Goal: Information Seeking & Learning: Learn about a topic

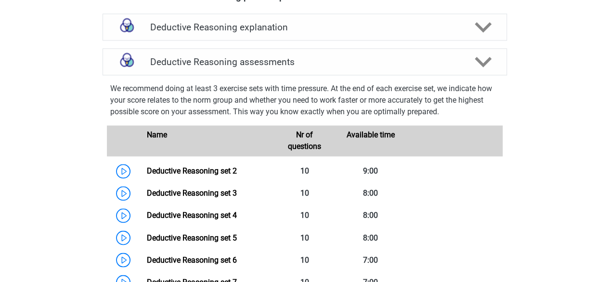
scroll to position [687, 0]
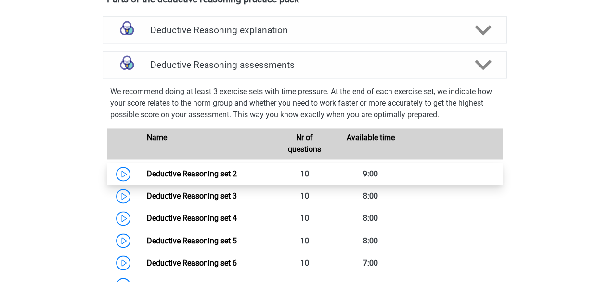
click at [182, 178] on link "Deductive Reasoning set 2" at bounding box center [192, 173] width 90 height 9
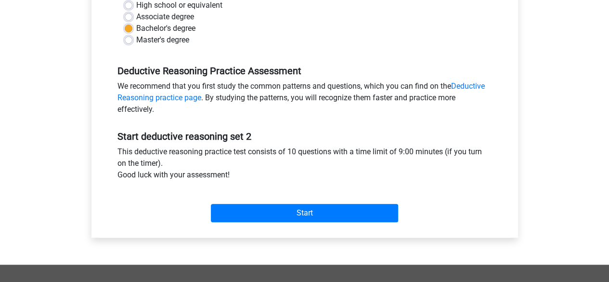
scroll to position [243, 0]
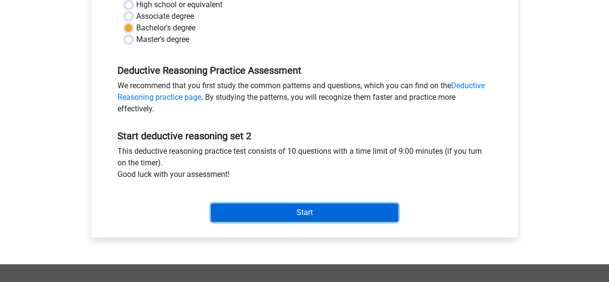
click at [306, 212] on input "Start" at bounding box center [304, 212] width 187 height 18
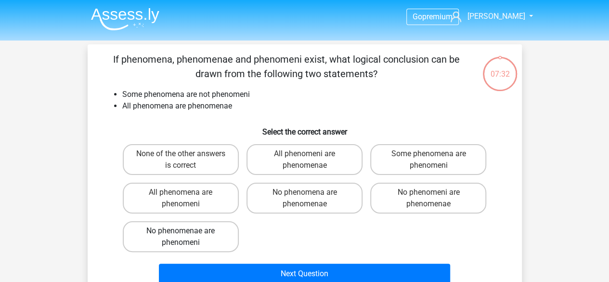
click at [205, 238] on label "No phenomenae are phenomeni" at bounding box center [181, 236] width 116 height 31
click at [187, 237] on input "No phenomenae are phenomeni" at bounding box center [184, 234] width 6 height 6
radio input "true"
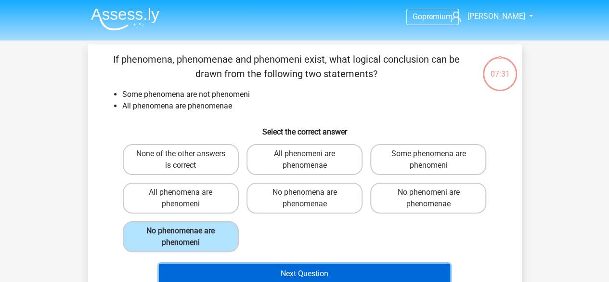
click at [227, 273] on button "Next Question" at bounding box center [304, 273] width 291 height 20
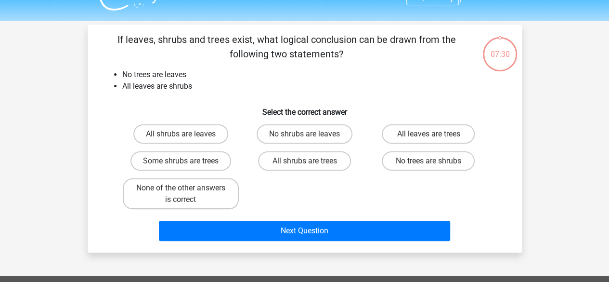
scroll to position [19, 0]
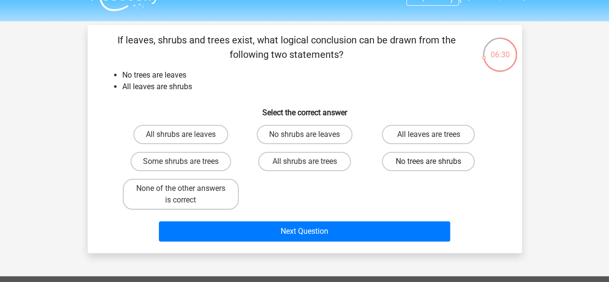
click at [410, 170] on label "No trees are shrubs" at bounding box center [428, 161] width 93 height 19
click at [429, 168] on input "No trees are shrubs" at bounding box center [432, 164] width 6 height 6
radio input "true"
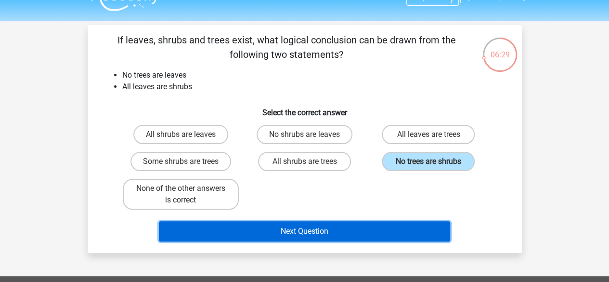
click at [329, 234] on button "Next Question" at bounding box center [304, 231] width 291 height 20
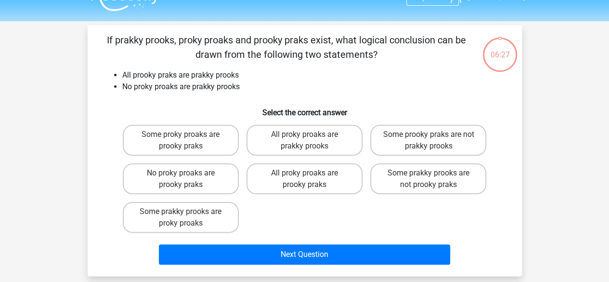
scroll to position [44, 0]
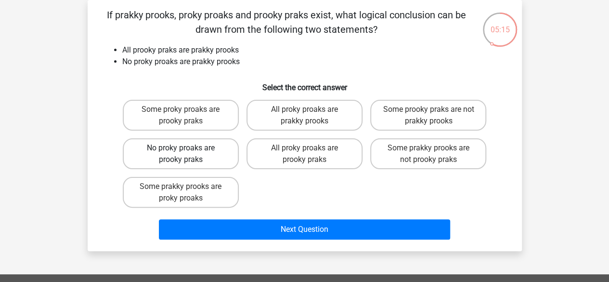
click at [154, 154] on label "No proky proaks are prooky praks" at bounding box center [181, 153] width 116 height 31
click at [181, 154] on input "No proky proaks are prooky praks" at bounding box center [184, 151] width 6 height 6
radio input "true"
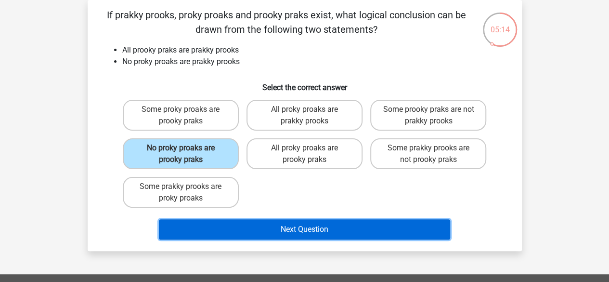
click at [219, 230] on button "Next Question" at bounding box center [304, 229] width 291 height 20
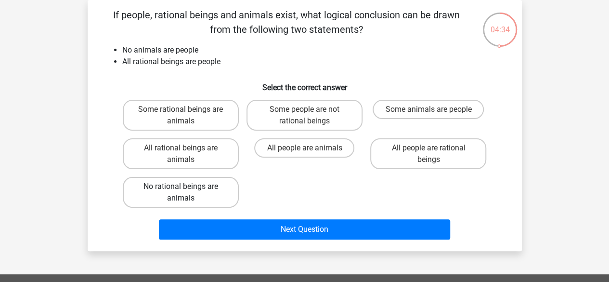
click at [140, 183] on label "No rational beings are animals" at bounding box center [181, 192] width 116 height 31
click at [181, 186] on input "No rational beings are animals" at bounding box center [184, 189] width 6 height 6
radio input "true"
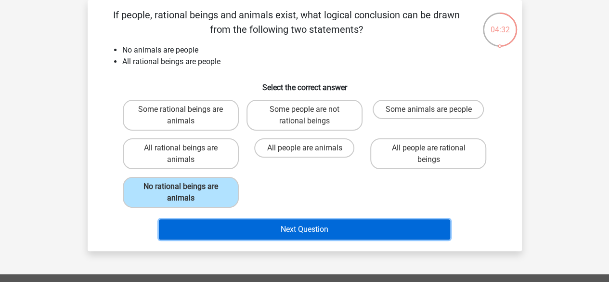
click at [190, 231] on button "Next Question" at bounding box center [304, 229] width 291 height 20
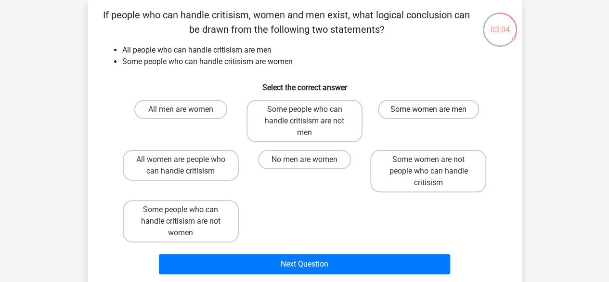
click at [401, 107] on label "Some women are men" at bounding box center [428, 109] width 101 height 19
click at [429, 109] on input "Some women are men" at bounding box center [432, 112] width 6 height 6
radio input "true"
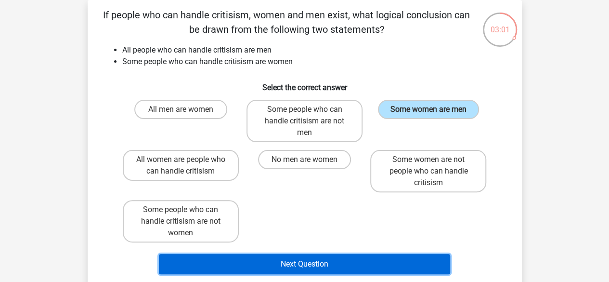
click at [331, 266] on button "Next Question" at bounding box center [304, 264] width 291 height 20
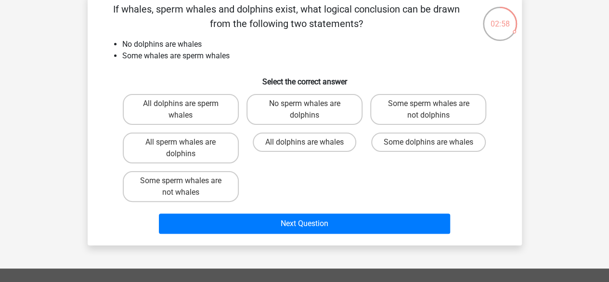
scroll to position [50, 0]
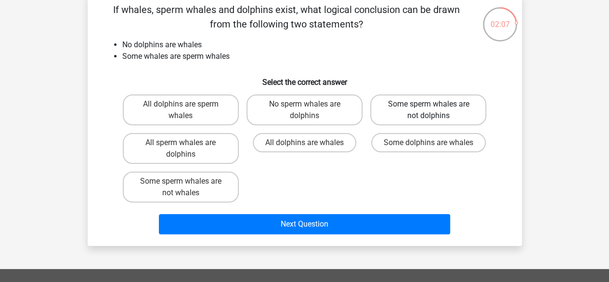
click at [422, 117] on label "Some sperm whales are not dolphins" at bounding box center [428, 109] width 116 height 31
click at [429, 110] on input "Some sperm whales are not dolphins" at bounding box center [432, 107] width 6 height 6
radio input "true"
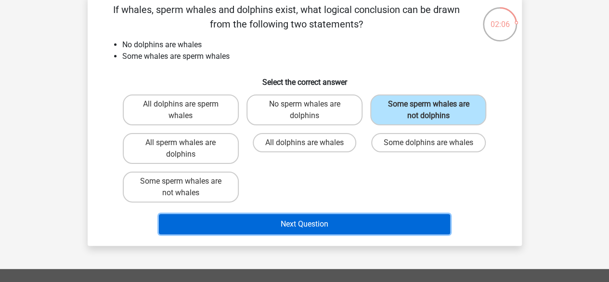
click at [342, 224] on button "Next Question" at bounding box center [304, 224] width 291 height 20
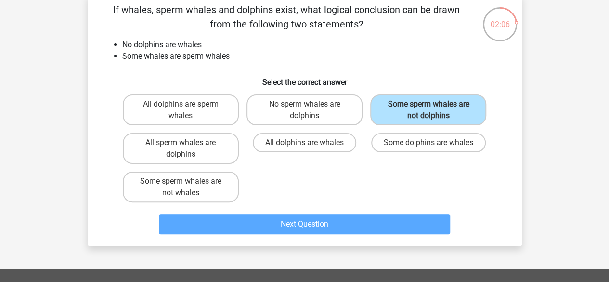
scroll to position [44, 0]
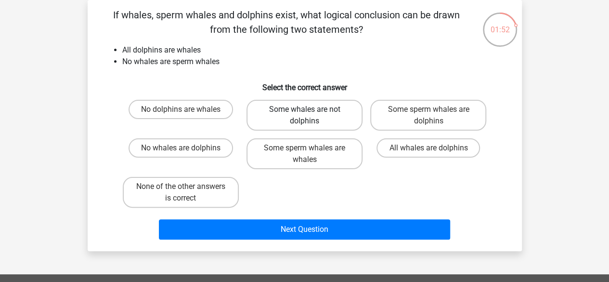
click at [311, 109] on label "Some whales are not dolphins" at bounding box center [305, 115] width 116 height 31
click at [311, 109] on input "Some whales are not dolphins" at bounding box center [307, 112] width 6 height 6
radio input "true"
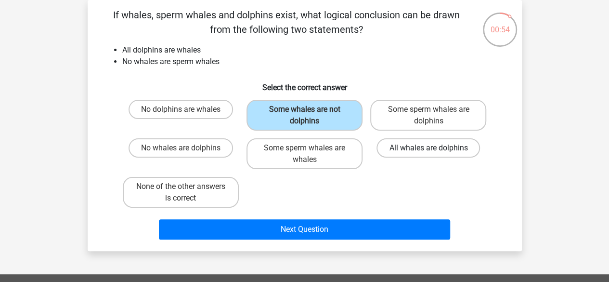
click at [428, 146] on label "All whales are dolphins" at bounding box center [429, 147] width 104 height 19
click at [429, 148] on input "All whales are dolphins" at bounding box center [432, 151] width 6 height 6
radio input "true"
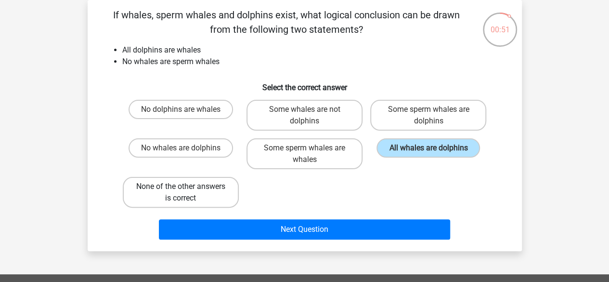
click at [225, 179] on label "None of the other answers is correct" at bounding box center [181, 192] width 116 height 31
click at [187, 186] on input "None of the other answers is correct" at bounding box center [184, 189] width 6 height 6
radio input "true"
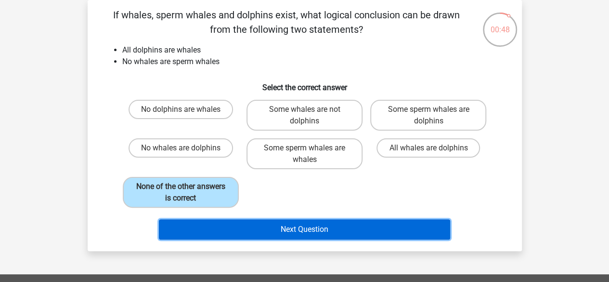
click at [258, 227] on button "Next Question" at bounding box center [304, 229] width 291 height 20
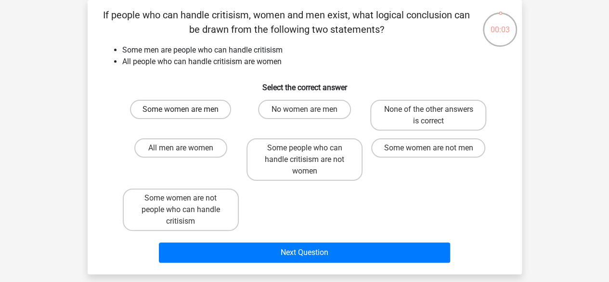
click at [169, 106] on label "Some women are men" at bounding box center [180, 109] width 101 height 19
click at [181, 109] on input "Some women are men" at bounding box center [184, 112] width 6 height 6
radio input "true"
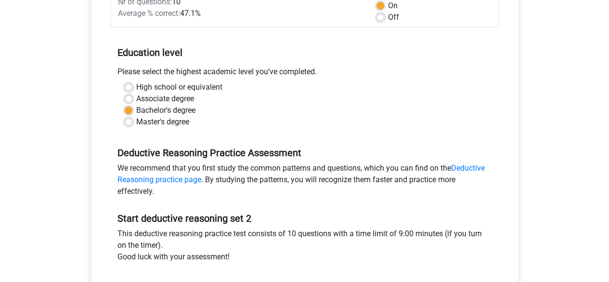
scroll to position [160, 0]
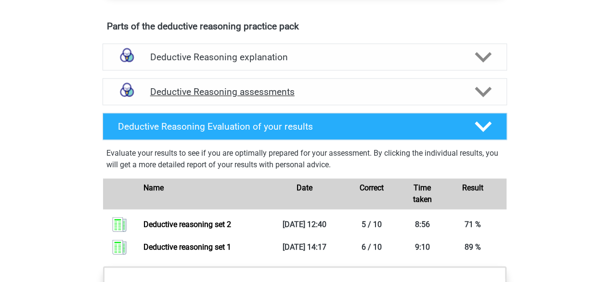
scroll to position [583, 0]
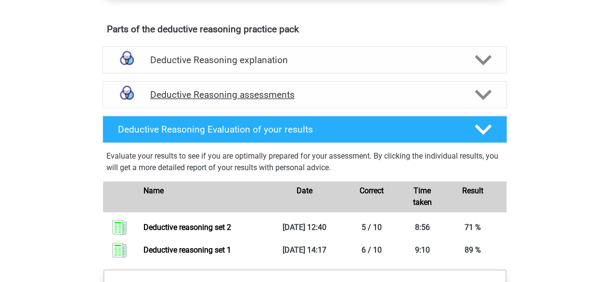
click at [405, 100] on h4 "Deductive Reasoning assessments" at bounding box center [304, 94] width 309 height 11
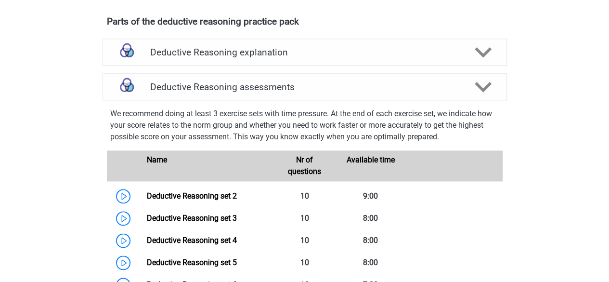
scroll to position [604, 0]
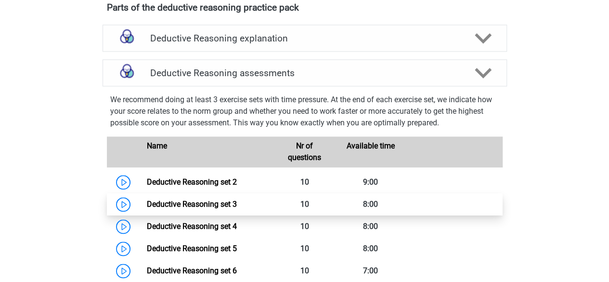
click at [237, 207] on link "Deductive Reasoning set 3" at bounding box center [192, 203] width 90 height 9
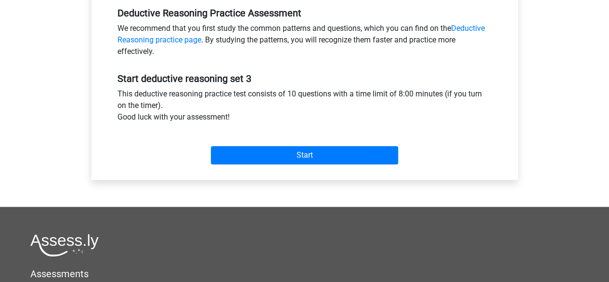
scroll to position [301, 0]
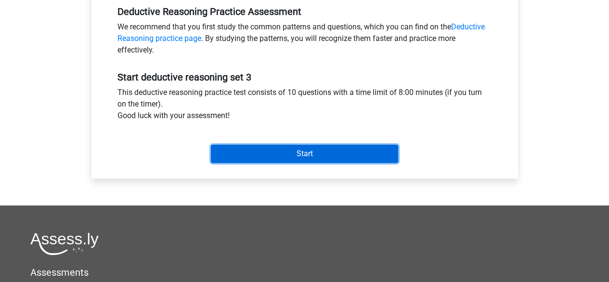
click at [312, 146] on input "Start" at bounding box center [304, 153] width 187 height 18
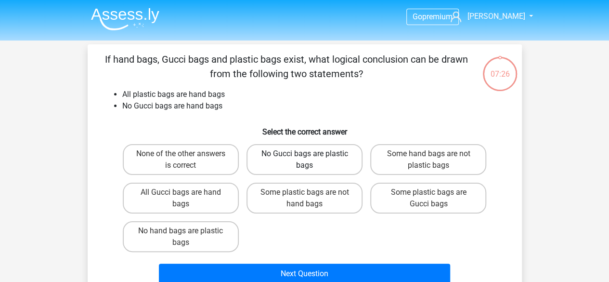
click at [309, 160] on label "No Gucci bags are plastic bags" at bounding box center [305, 159] width 116 height 31
click at [309, 160] on input "No Gucci bags are plastic bags" at bounding box center [307, 157] width 6 height 6
radio input "true"
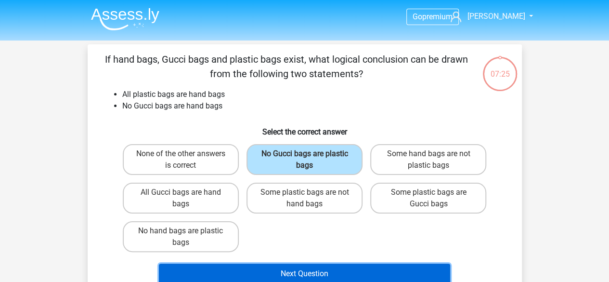
click at [281, 280] on button "Next Question" at bounding box center [304, 273] width 291 height 20
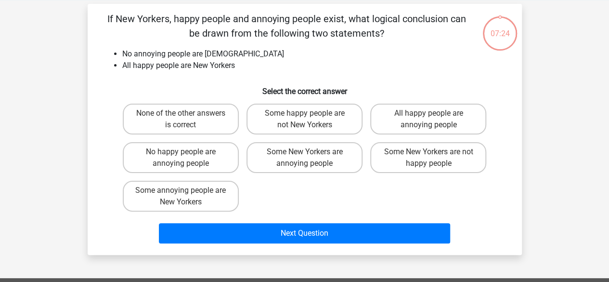
scroll to position [44, 0]
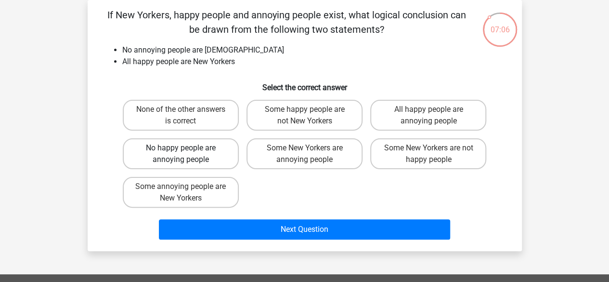
click at [209, 162] on label "No happy people are annoying people" at bounding box center [181, 153] width 116 height 31
click at [187, 154] on input "No happy people are annoying people" at bounding box center [184, 151] width 6 height 6
radio input "true"
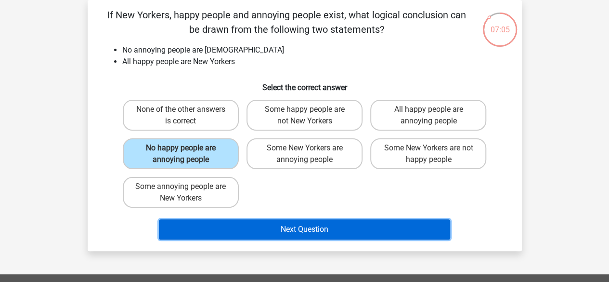
click at [249, 227] on button "Next Question" at bounding box center [304, 229] width 291 height 20
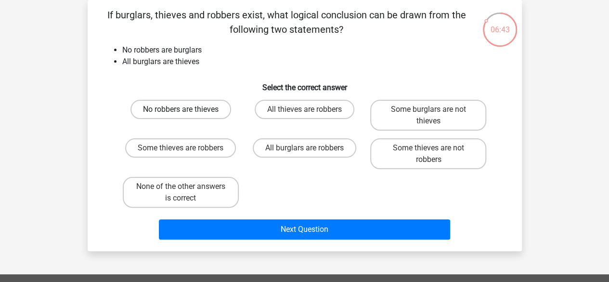
click at [158, 107] on label "No robbers are thieves" at bounding box center [181, 109] width 101 height 19
click at [181, 109] on input "No robbers are thieves" at bounding box center [184, 112] width 6 height 6
radio input "true"
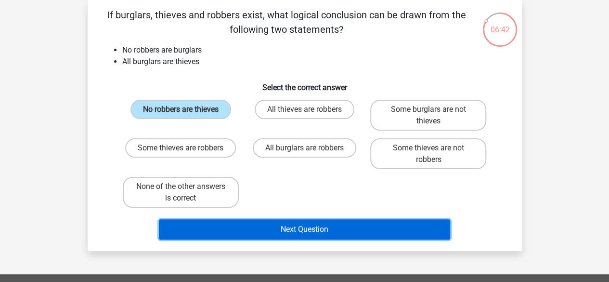
click at [241, 228] on button "Next Question" at bounding box center [304, 229] width 291 height 20
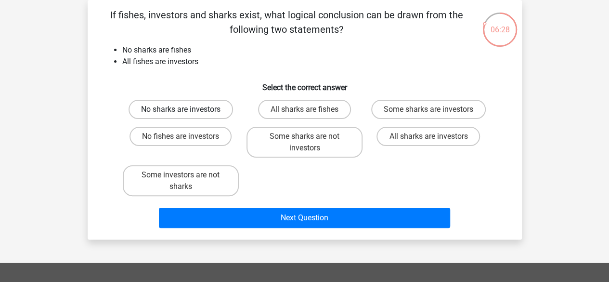
click at [148, 108] on label "No sharks are investors" at bounding box center [181, 109] width 105 height 19
click at [181, 109] on input "No sharks are investors" at bounding box center [184, 112] width 6 height 6
radio input "true"
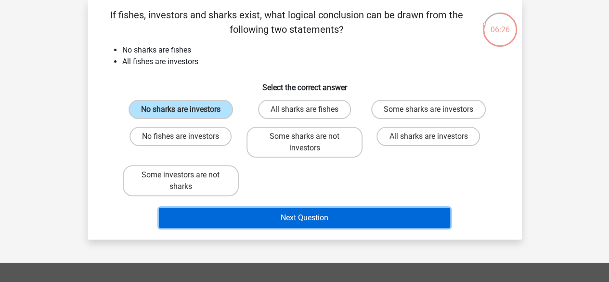
click at [210, 221] on button "Next Question" at bounding box center [304, 218] width 291 height 20
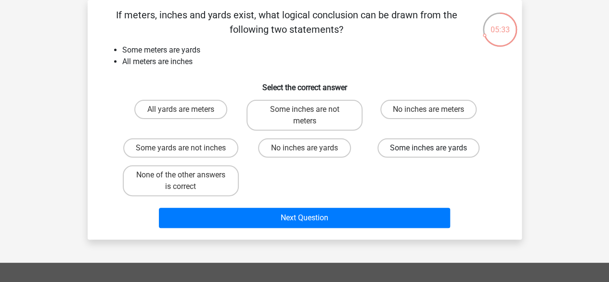
click at [406, 153] on label "Some inches are yards" at bounding box center [429, 147] width 102 height 19
click at [429, 153] on input "Some inches are yards" at bounding box center [432, 151] width 6 height 6
radio input "true"
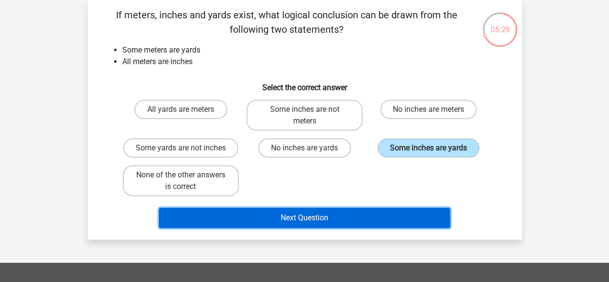
click at [367, 220] on button "Next Question" at bounding box center [304, 218] width 291 height 20
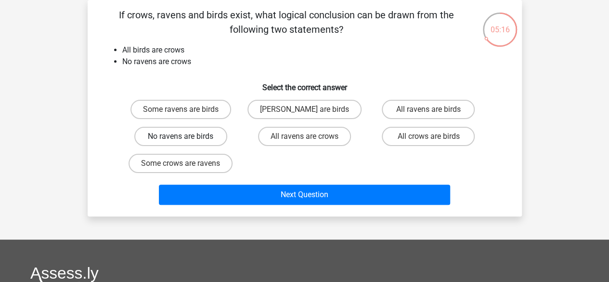
click at [196, 131] on label "No ravens are birds" at bounding box center [180, 136] width 93 height 19
click at [187, 136] on input "No ravens are birds" at bounding box center [184, 139] width 6 height 6
radio input "true"
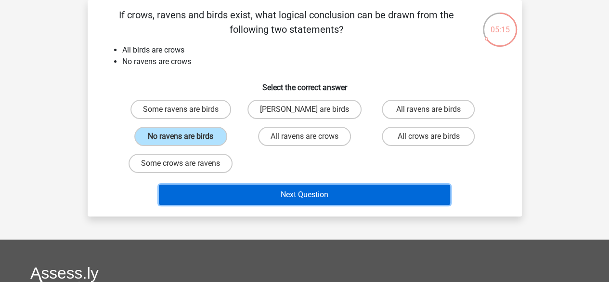
click at [243, 195] on button "Next Question" at bounding box center [304, 194] width 291 height 20
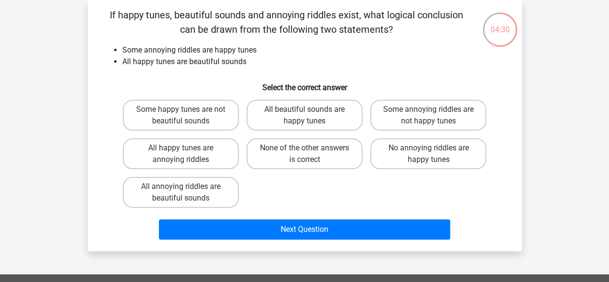
click at [431, 114] on input "Some annoying riddles are not happy tunes" at bounding box center [432, 112] width 6 height 6
radio input "true"
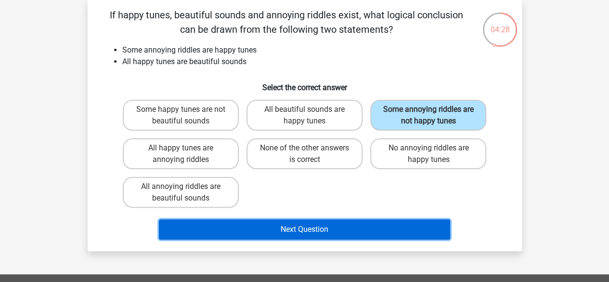
click at [346, 225] on button "Next Question" at bounding box center [304, 229] width 291 height 20
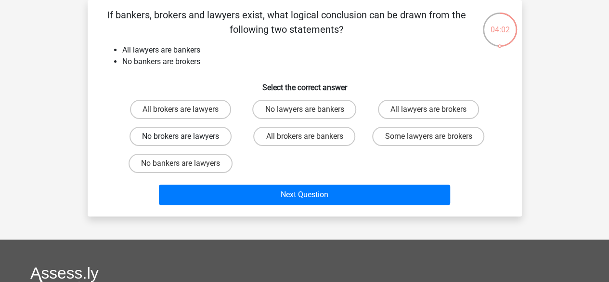
click at [167, 134] on label "No brokers are lawyers" at bounding box center [181, 136] width 102 height 19
click at [181, 136] on input "No brokers are lawyers" at bounding box center [184, 139] width 6 height 6
radio input "true"
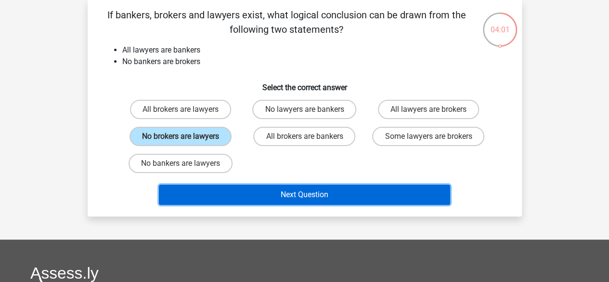
click at [215, 202] on button "Next Question" at bounding box center [304, 194] width 291 height 20
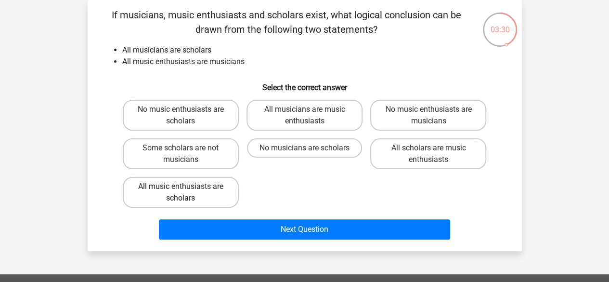
click at [159, 191] on label "All music enthusiasts are scholars" at bounding box center [181, 192] width 116 height 31
click at [181, 191] on input "All music enthusiasts are scholars" at bounding box center [184, 189] width 6 height 6
radio input "true"
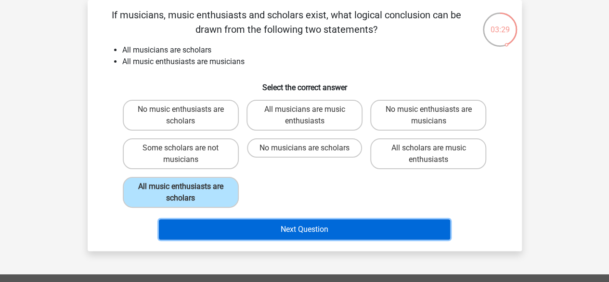
click at [195, 237] on button "Next Question" at bounding box center [304, 229] width 291 height 20
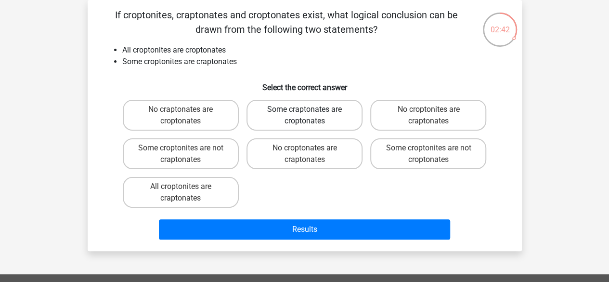
click at [304, 104] on label "Some craptonates are croptonates" at bounding box center [305, 115] width 116 height 31
click at [304, 109] on input "Some craptonates are croptonates" at bounding box center [307, 112] width 6 height 6
radio input "true"
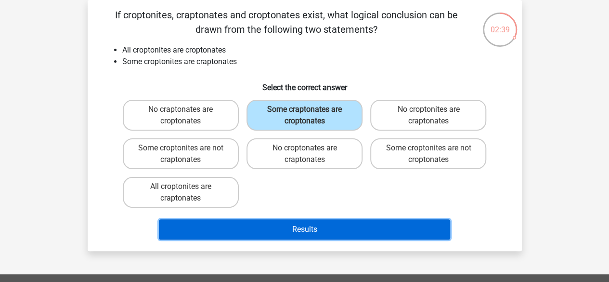
click at [278, 227] on button "Results" at bounding box center [304, 229] width 291 height 20
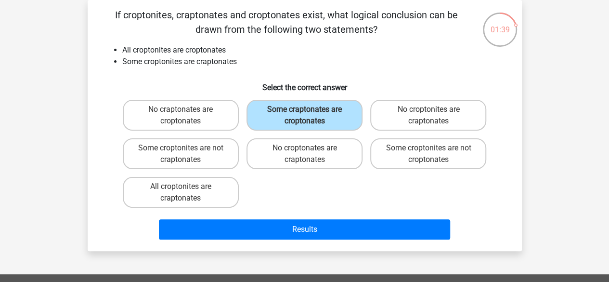
click at [115, 109] on div "No craptonates are croptonates Some craptonates are croptonates No croptonites …" at bounding box center [305, 154] width 404 height 116
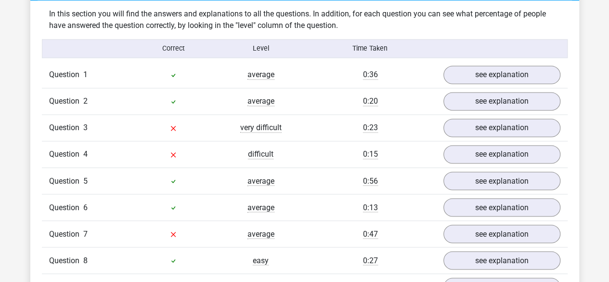
scroll to position [747, 0]
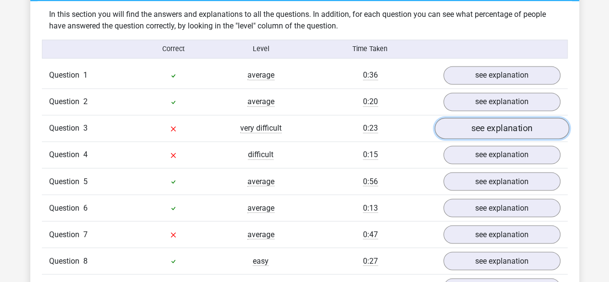
click at [459, 130] on link "see explanation" at bounding box center [501, 128] width 134 height 21
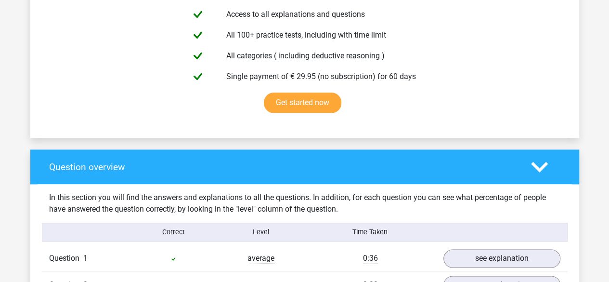
scroll to position [452, 0]
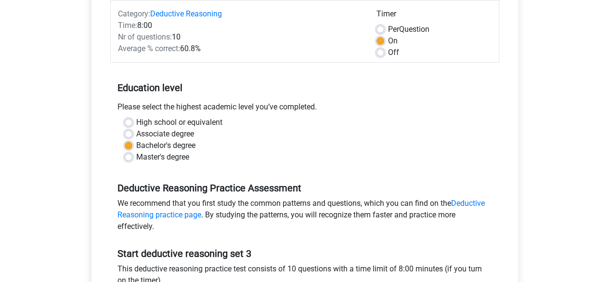
scroll to position [38, 0]
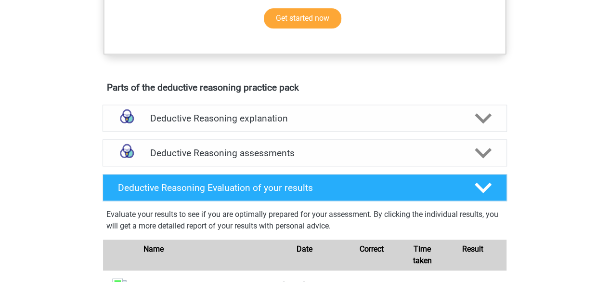
scroll to position [524, 0]
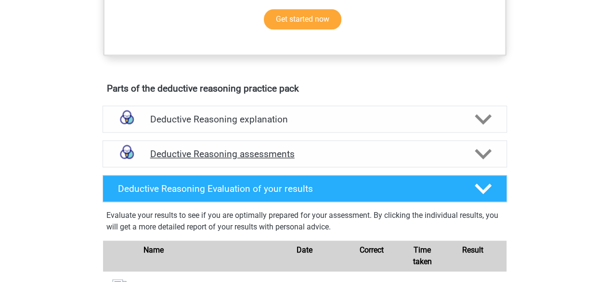
click at [135, 165] on img at bounding box center [127, 154] width 25 height 25
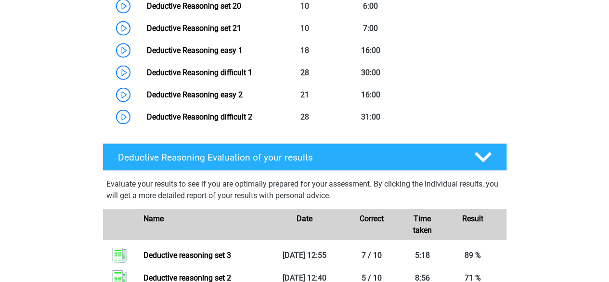
scroll to position [1187, 0]
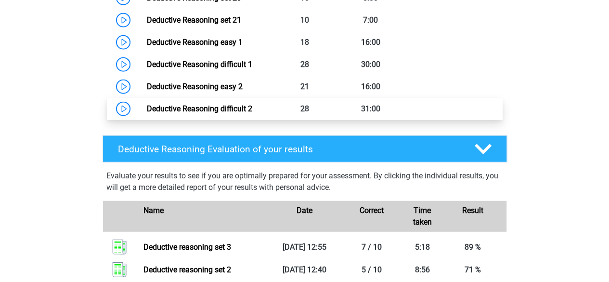
click at [215, 113] on link "Deductive Reasoning difficult 2" at bounding box center [199, 108] width 105 height 9
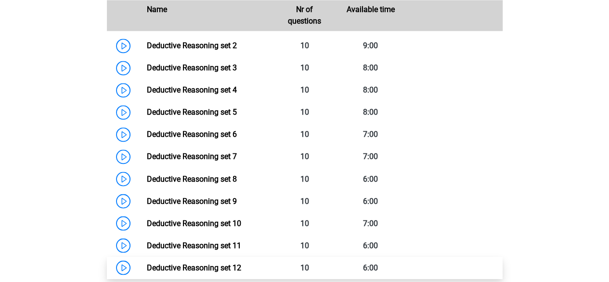
scroll to position [739, 0]
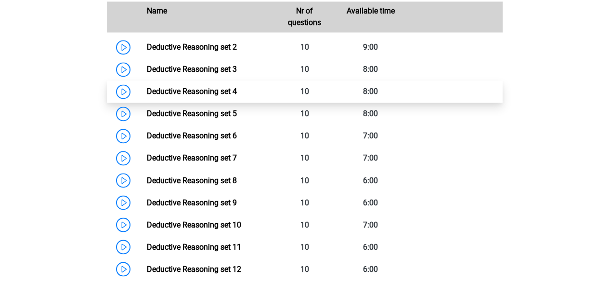
click at [195, 96] on link "Deductive Reasoning set 4" at bounding box center [192, 91] width 90 height 9
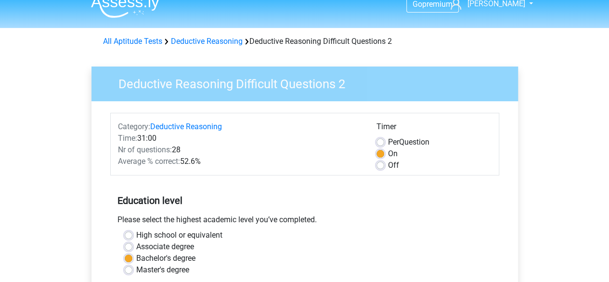
scroll to position [13, 0]
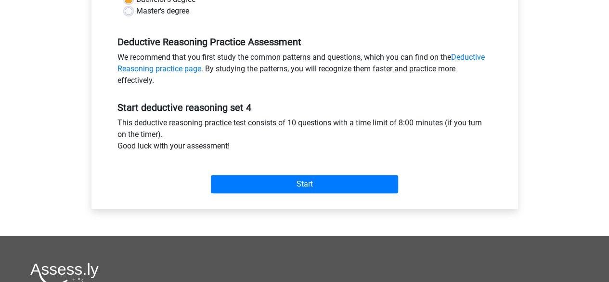
scroll to position [271, 0]
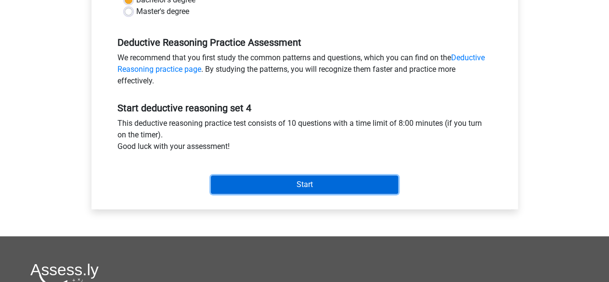
click at [269, 182] on input "Start" at bounding box center [304, 184] width 187 height 18
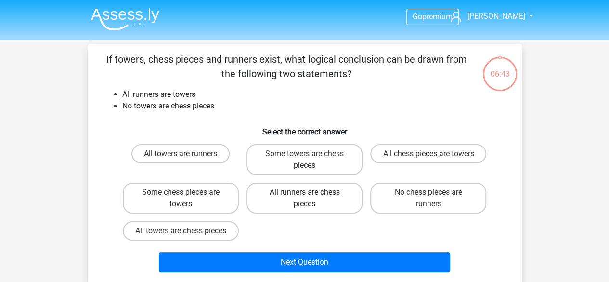
click at [277, 196] on label "All runners are chess pieces" at bounding box center [305, 198] width 116 height 31
click at [304, 196] on input "All runners are chess pieces" at bounding box center [307, 195] width 6 height 6
radio input "true"
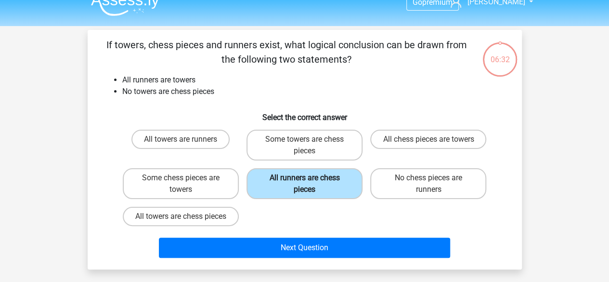
scroll to position [43, 0]
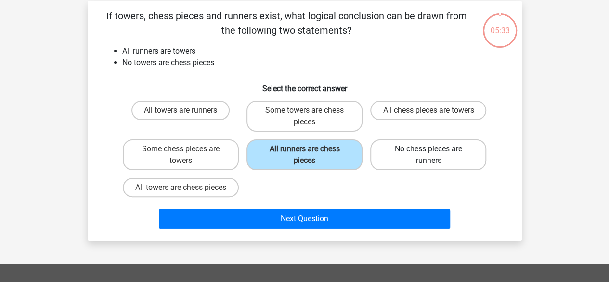
click at [422, 151] on label "No chess pieces are runners" at bounding box center [428, 154] width 116 height 31
click at [429, 151] on input "No chess pieces are runners" at bounding box center [432, 152] width 6 height 6
radio input "true"
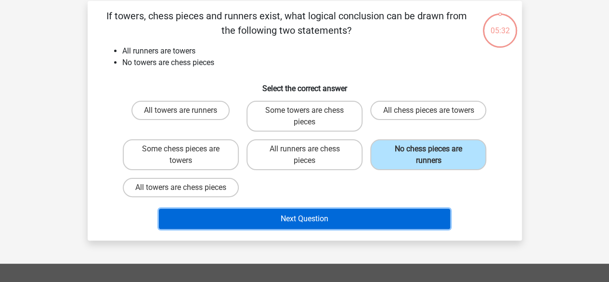
click at [305, 229] on button "Next Question" at bounding box center [304, 219] width 291 height 20
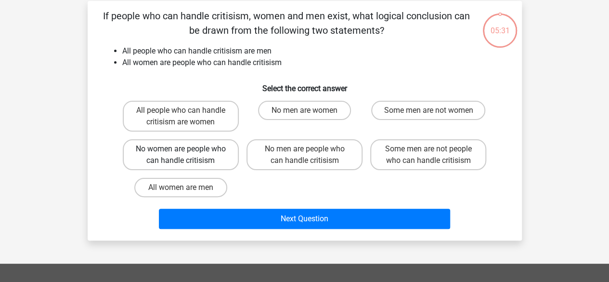
scroll to position [44, 0]
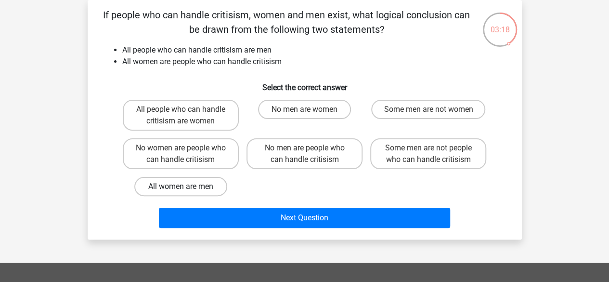
click at [144, 182] on label "All women are men" at bounding box center [180, 186] width 93 height 19
click at [181, 186] on input "All women are men" at bounding box center [184, 189] width 6 height 6
radio input "true"
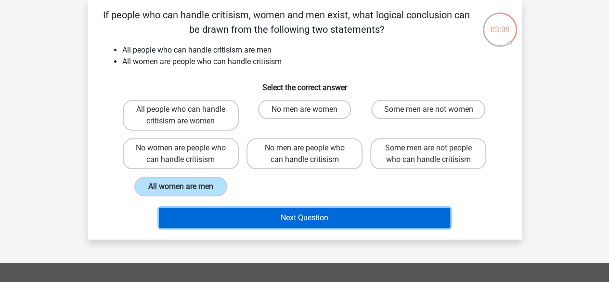
click at [186, 217] on button "Next Question" at bounding box center [304, 218] width 291 height 20
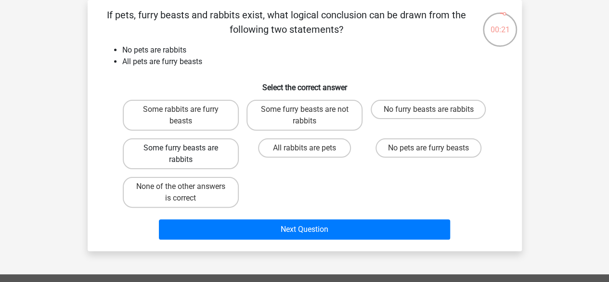
click at [146, 154] on label "Some furry beasts are rabbits" at bounding box center [181, 153] width 116 height 31
click at [181, 154] on input "Some furry beasts are rabbits" at bounding box center [184, 151] width 6 height 6
radio input "true"
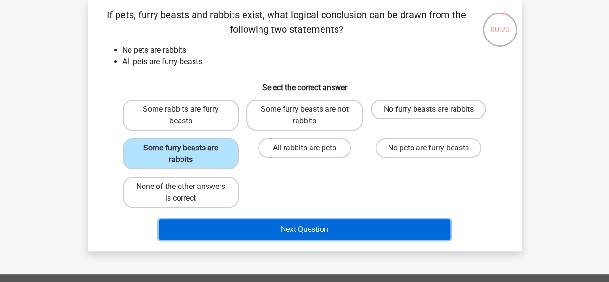
click at [201, 229] on button "Next Question" at bounding box center [304, 229] width 291 height 20
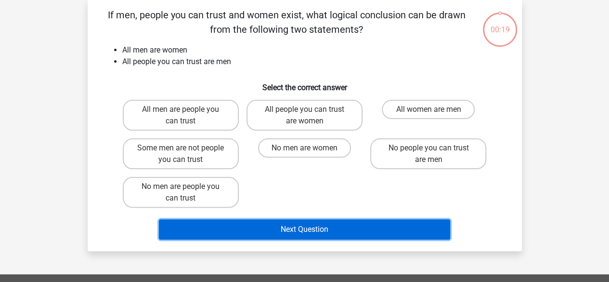
click at [201, 229] on button "Next Question" at bounding box center [304, 229] width 291 height 20
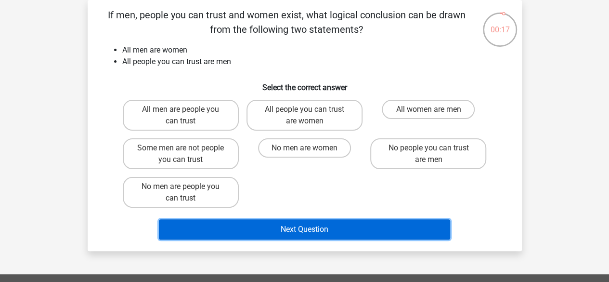
click at [201, 229] on button "Next Question" at bounding box center [304, 229] width 291 height 20
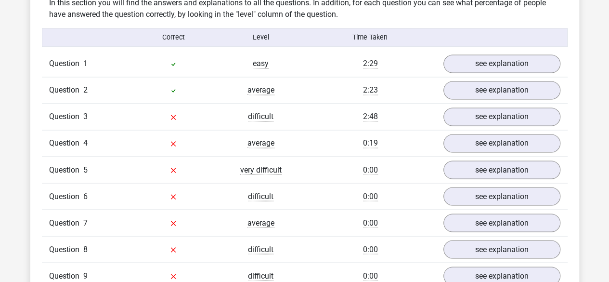
scroll to position [757, 0]
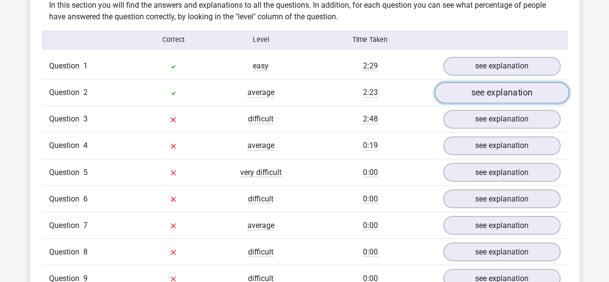
click at [451, 93] on link "see explanation" at bounding box center [501, 92] width 134 height 21
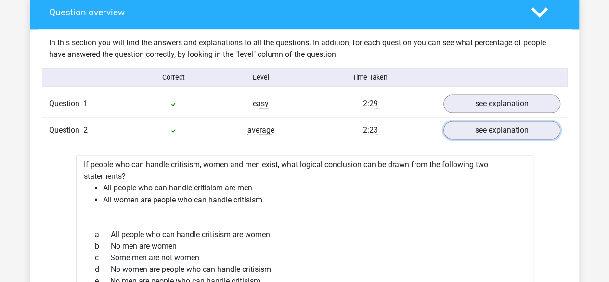
scroll to position [719, 0]
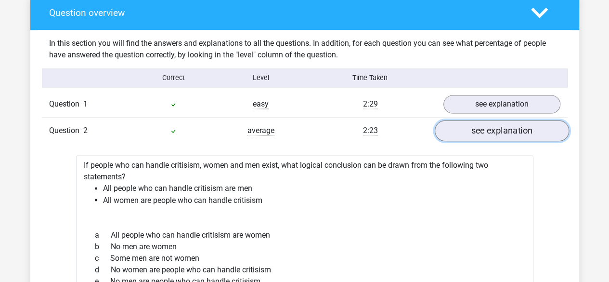
click at [511, 130] on link "see explanation" at bounding box center [501, 130] width 134 height 21
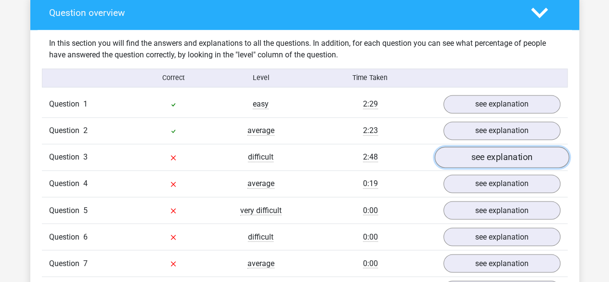
click at [496, 164] on link "see explanation" at bounding box center [501, 157] width 134 height 21
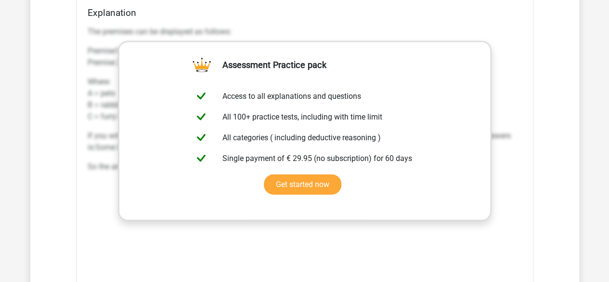
scroll to position [1052, 0]
